Goal: Contribute content: Contribute content

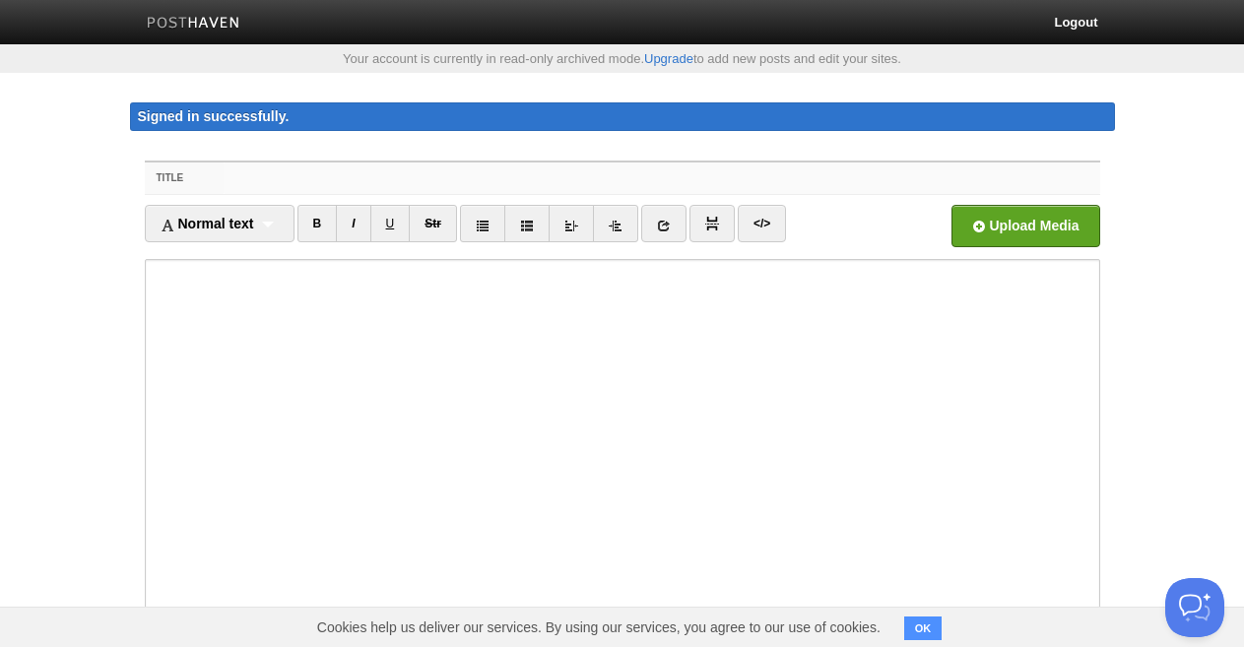
paste input "Empowering Tech Founders with Expert Legal Guidance"
type input "Empowering Tech Founders with Expert Legal Guidance"
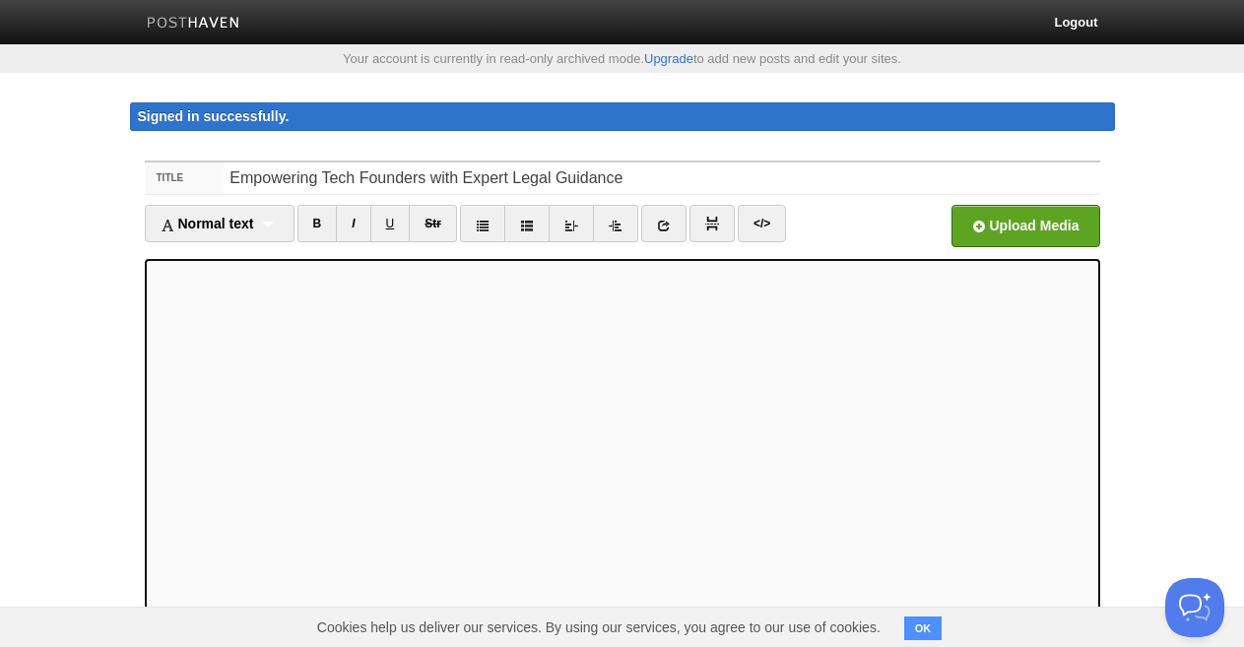
scroll to position [78, 0]
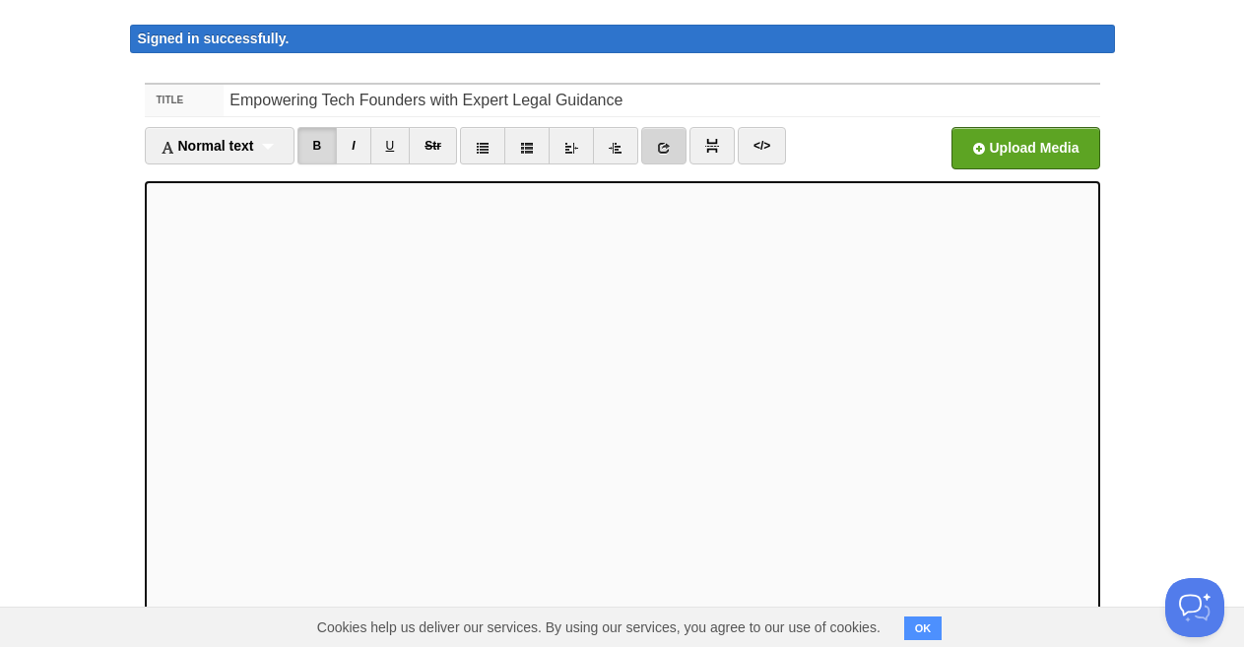
click at [659, 153] on link at bounding box center [663, 145] width 45 height 37
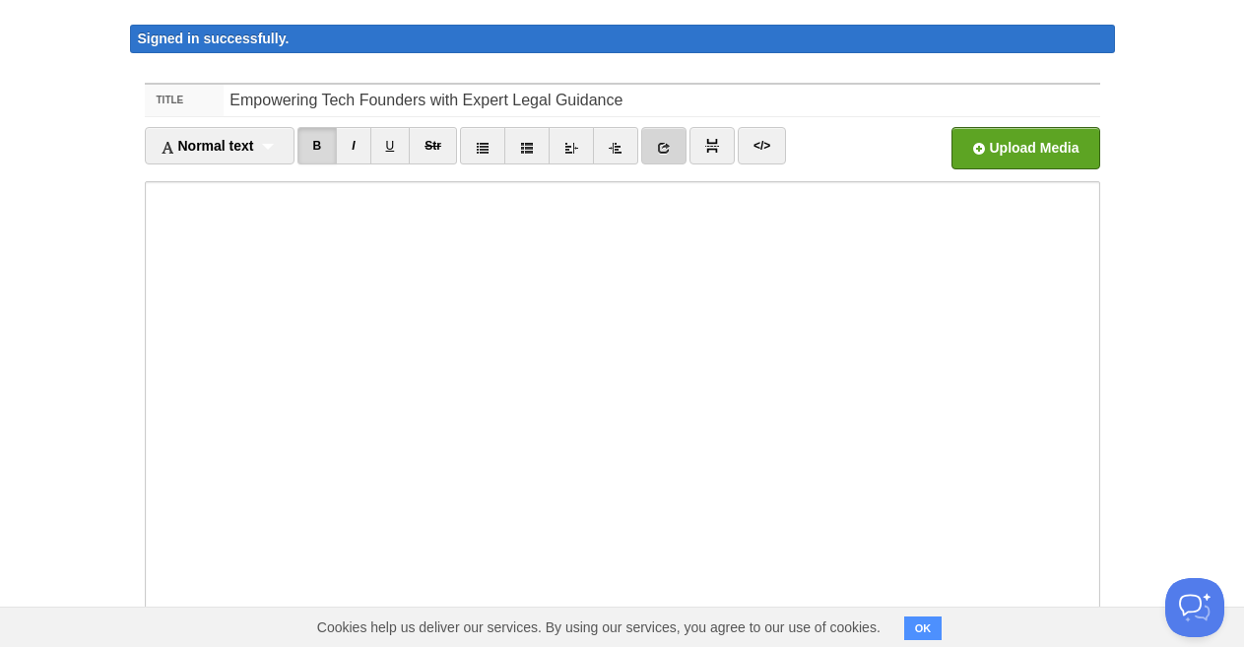
scroll to position [0, 0]
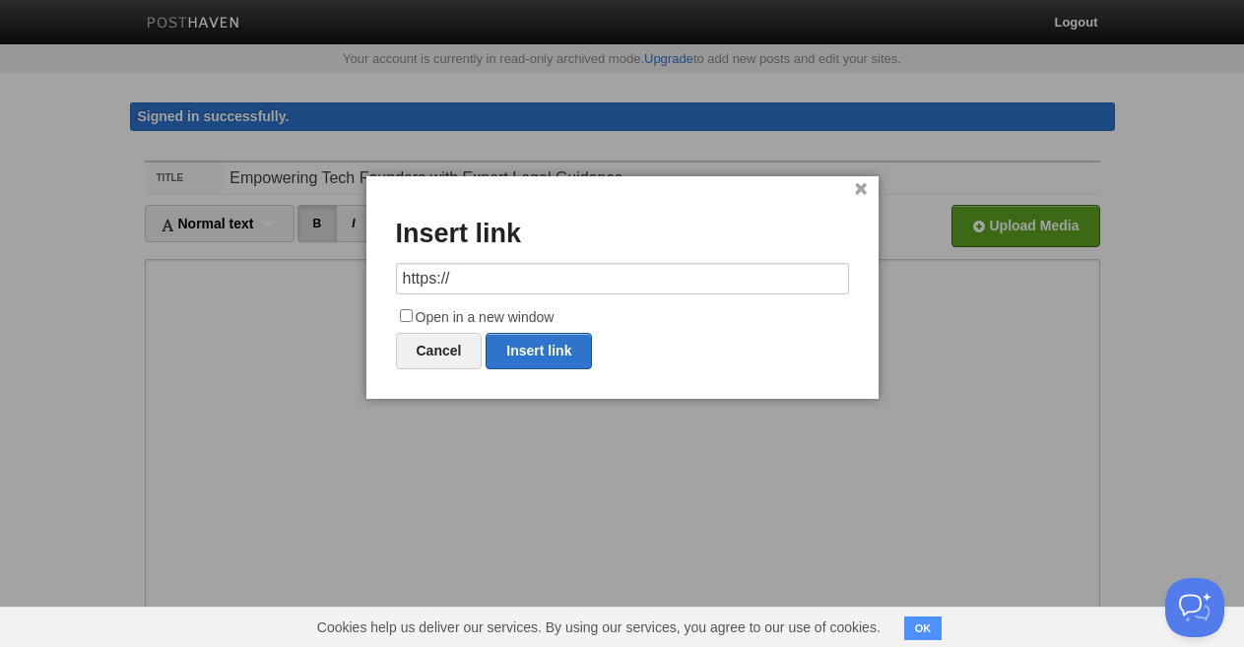
click at [463, 281] on input "https://" at bounding box center [622, 279] width 453 height 32
click at [541, 353] on link "Insert link" at bounding box center [538, 351] width 106 height 36
type input "https://"
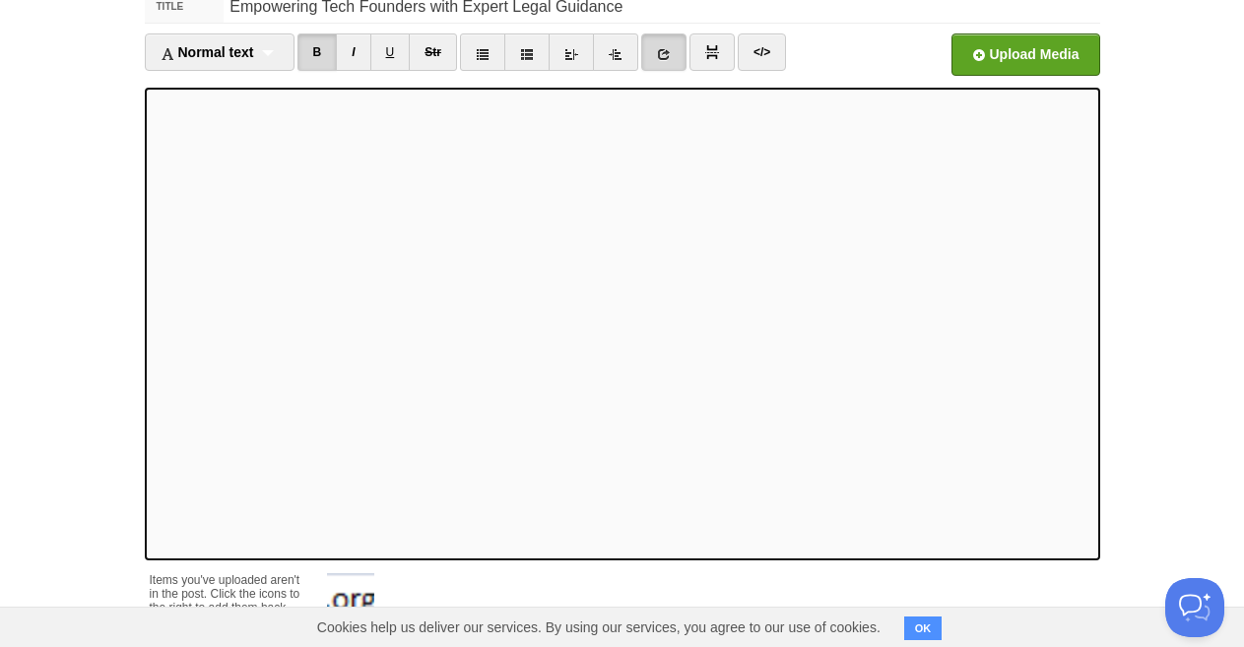
scroll to position [324, 0]
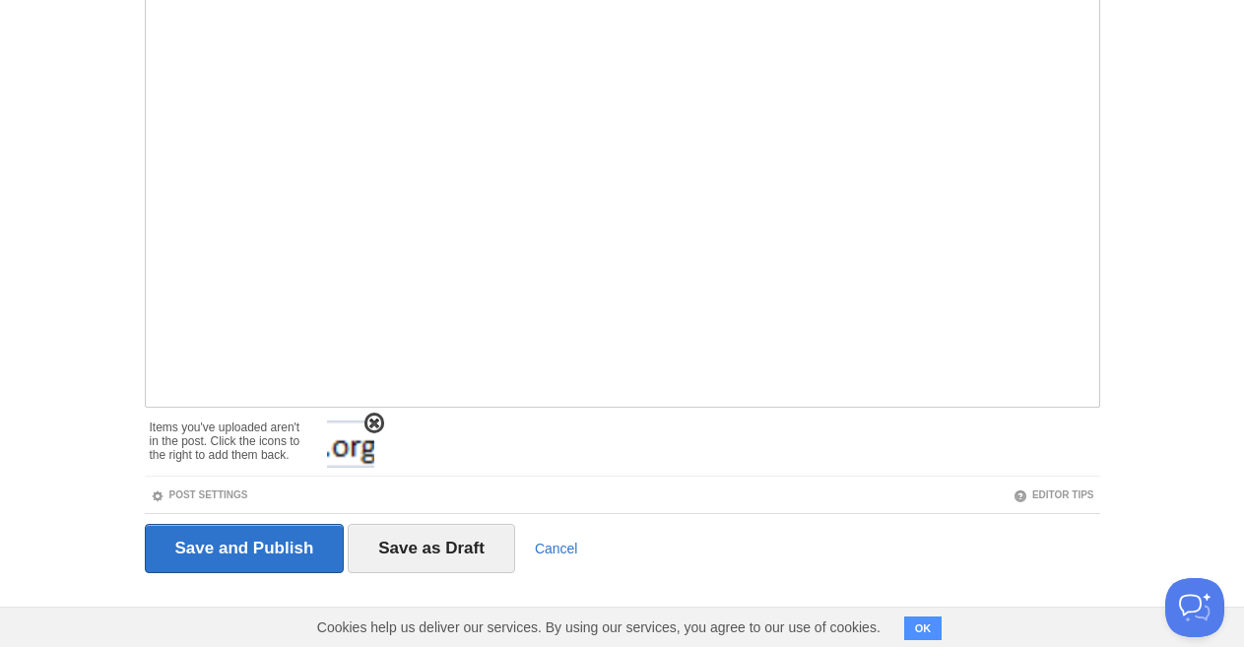
click at [370, 426] on span at bounding box center [374, 423] width 14 height 14
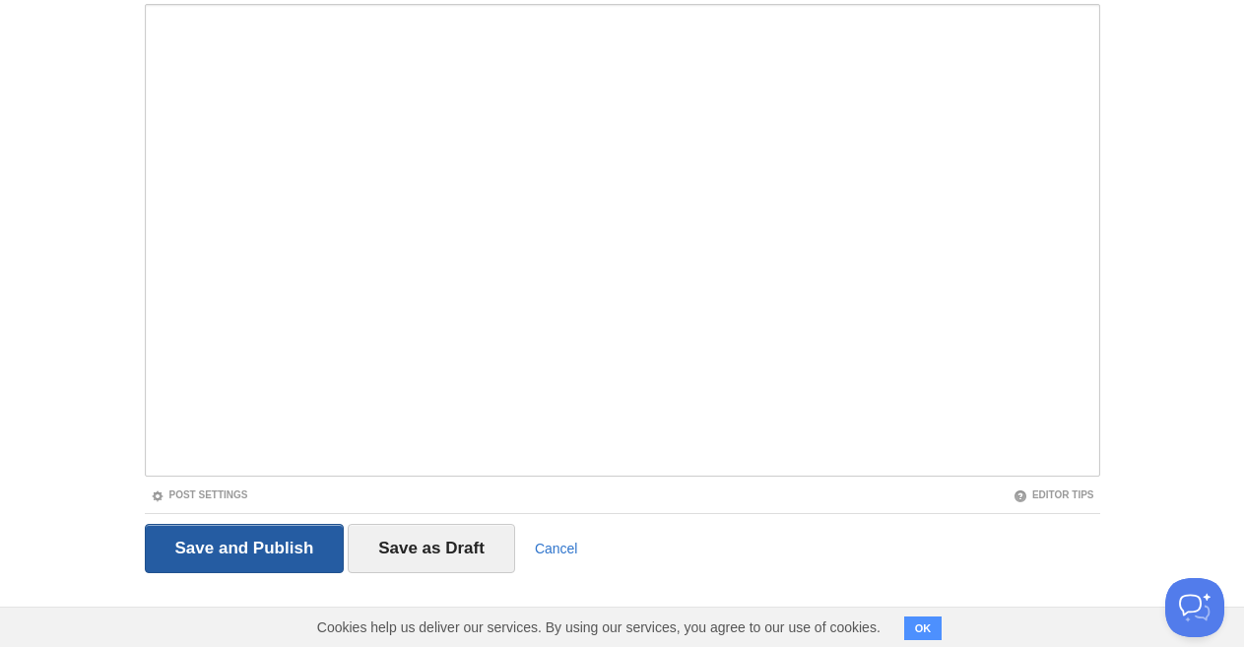
click at [243, 536] on input "Save and Publish" at bounding box center [245, 548] width 200 height 49
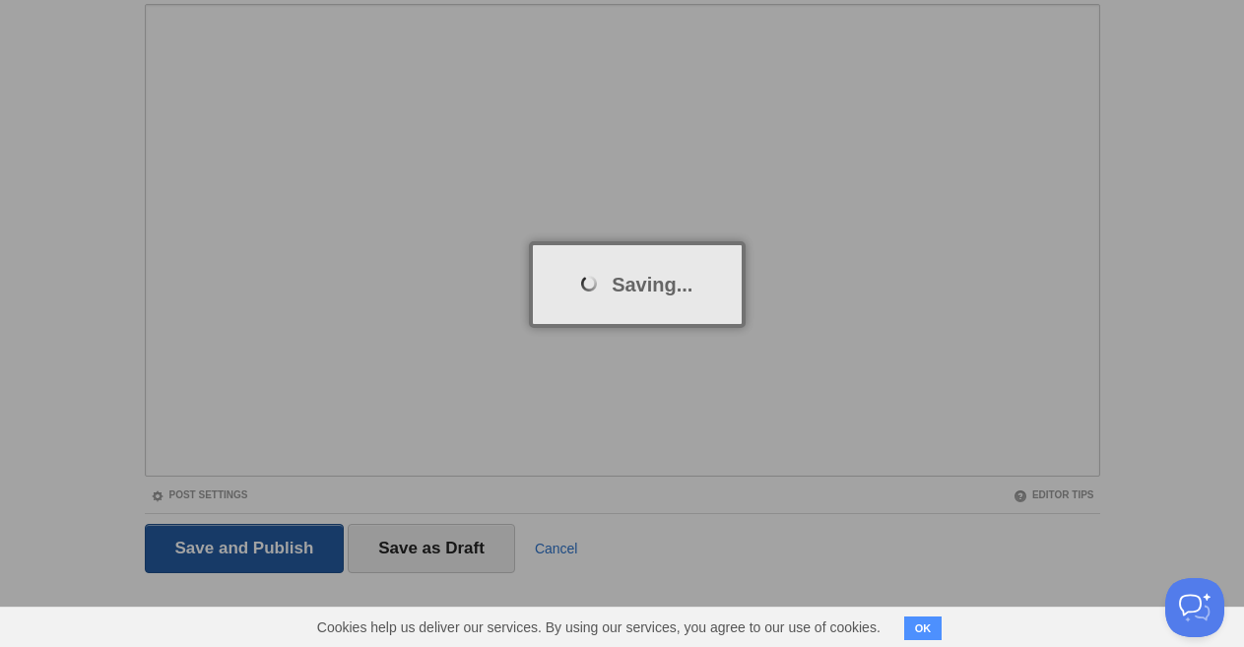
scroll to position [143, 0]
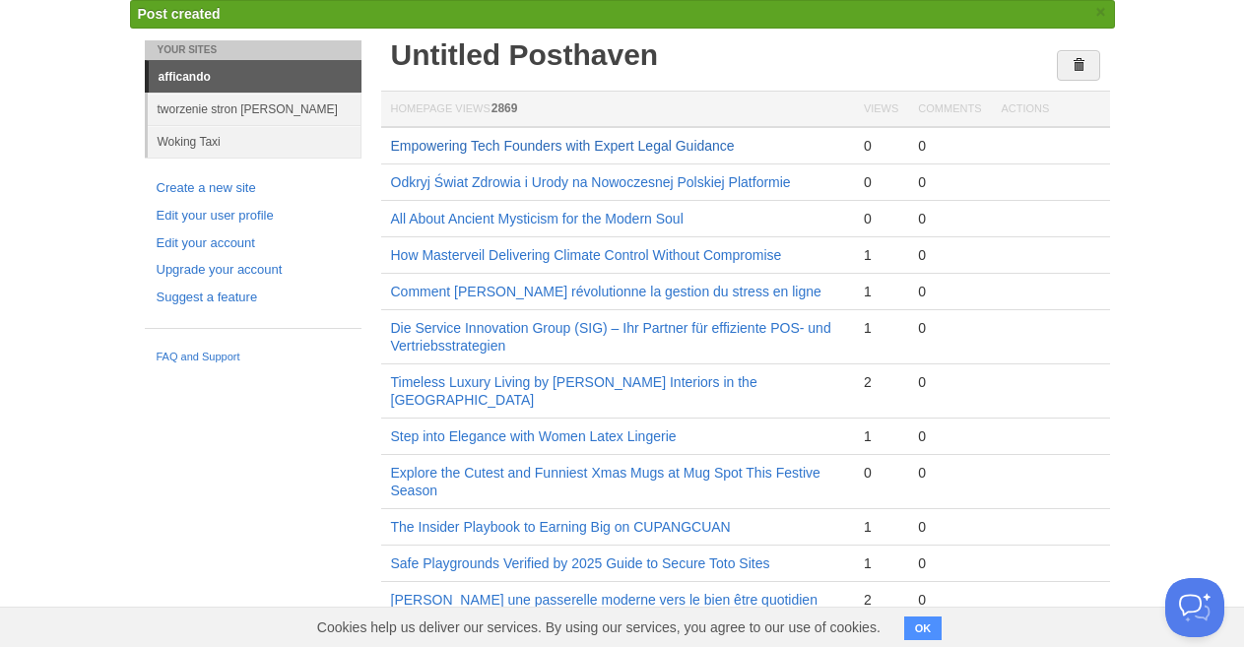
click at [443, 146] on link "Empowering Tech Founders with Expert Legal Guidance" at bounding box center [563, 146] width 344 height 16
